Goal: Browse casually

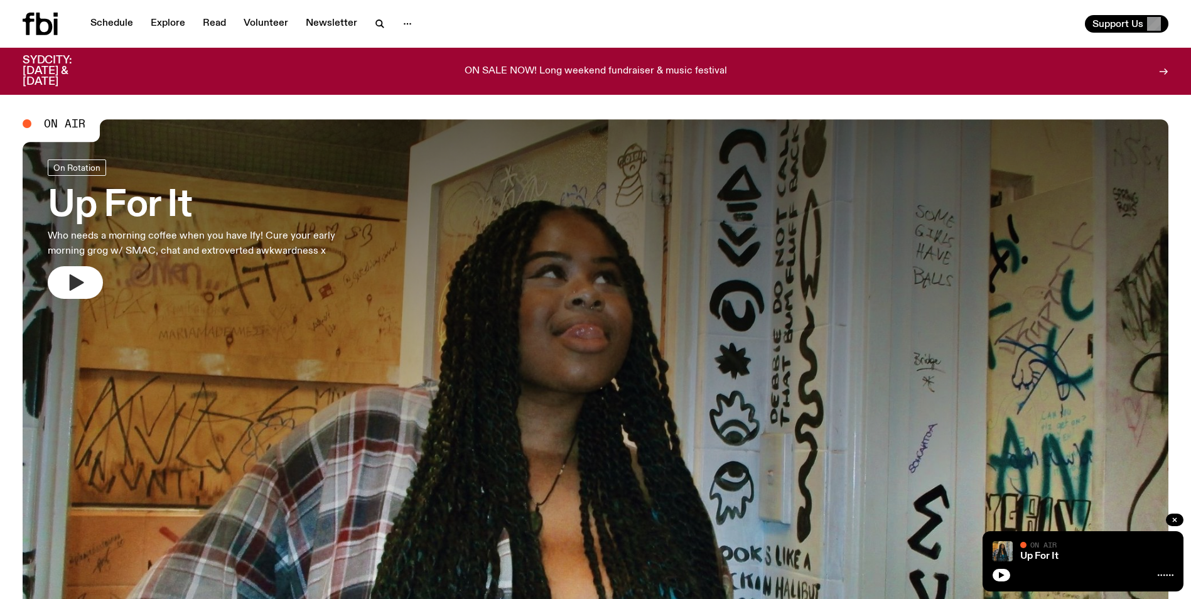
click at [83, 279] on icon "button" at bounding box center [75, 282] width 20 height 20
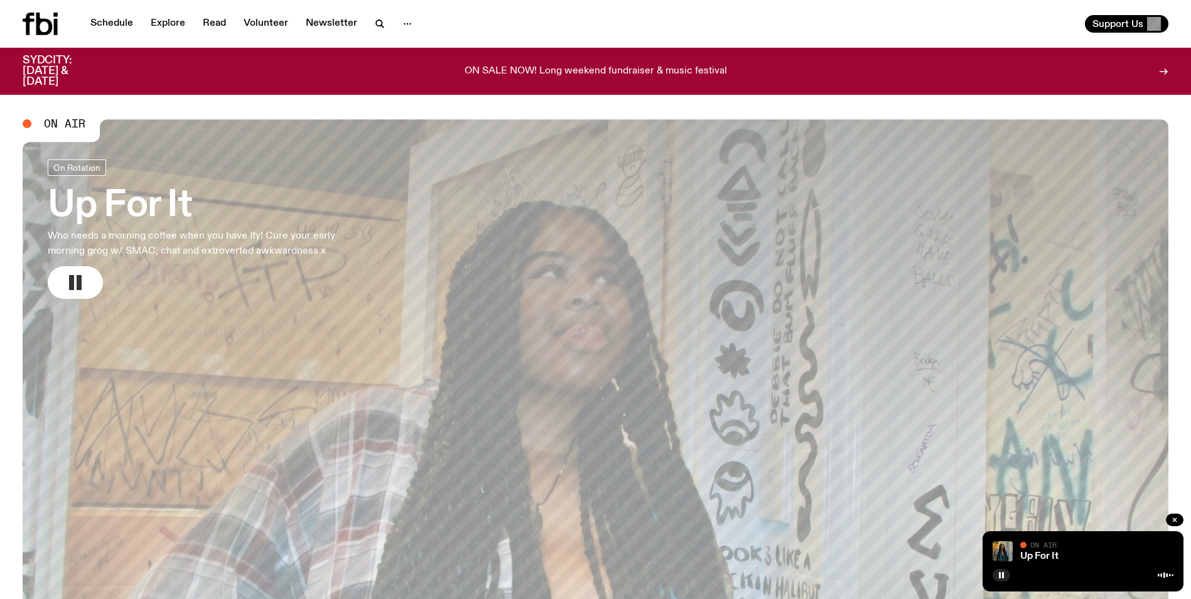
click at [60, 294] on button "button" at bounding box center [75, 282] width 55 height 33
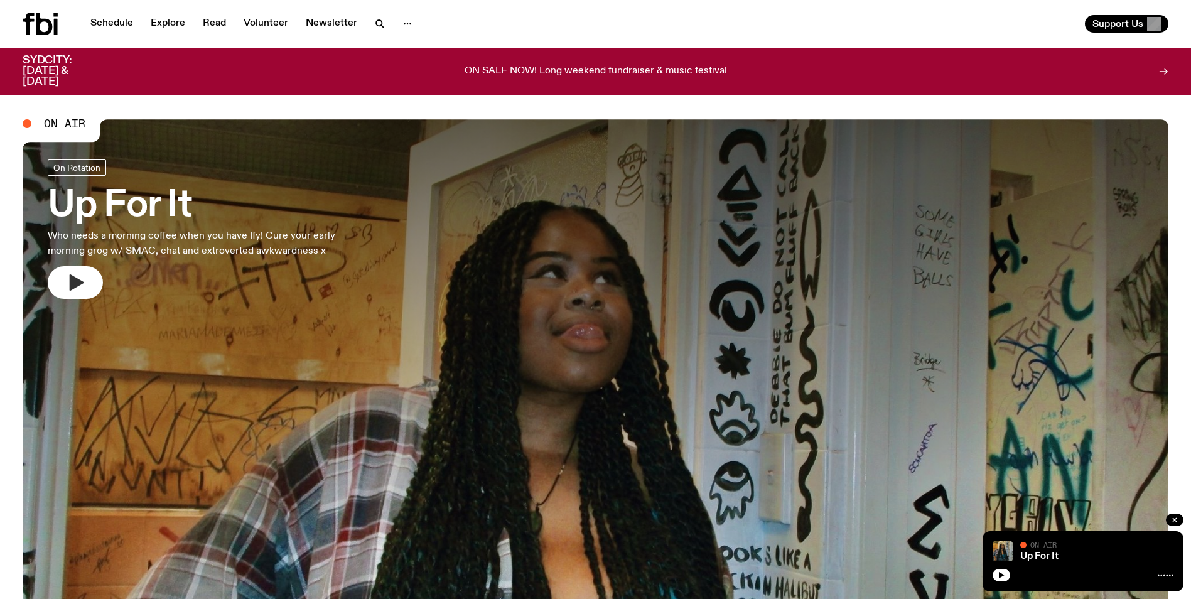
click at [68, 277] on icon "button" at bounding box center [75, 282] width 20 height 20
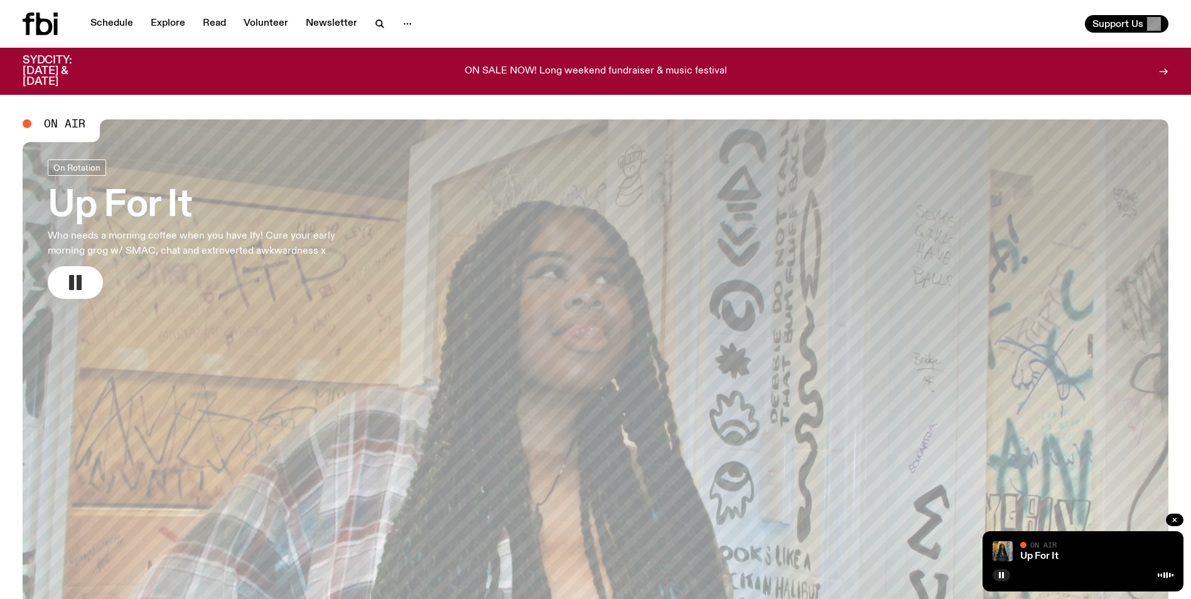
click at [74, 284] on icon "button" at bounding box center [75, 282] width 20 height 20
